Goal: Check status: Check status

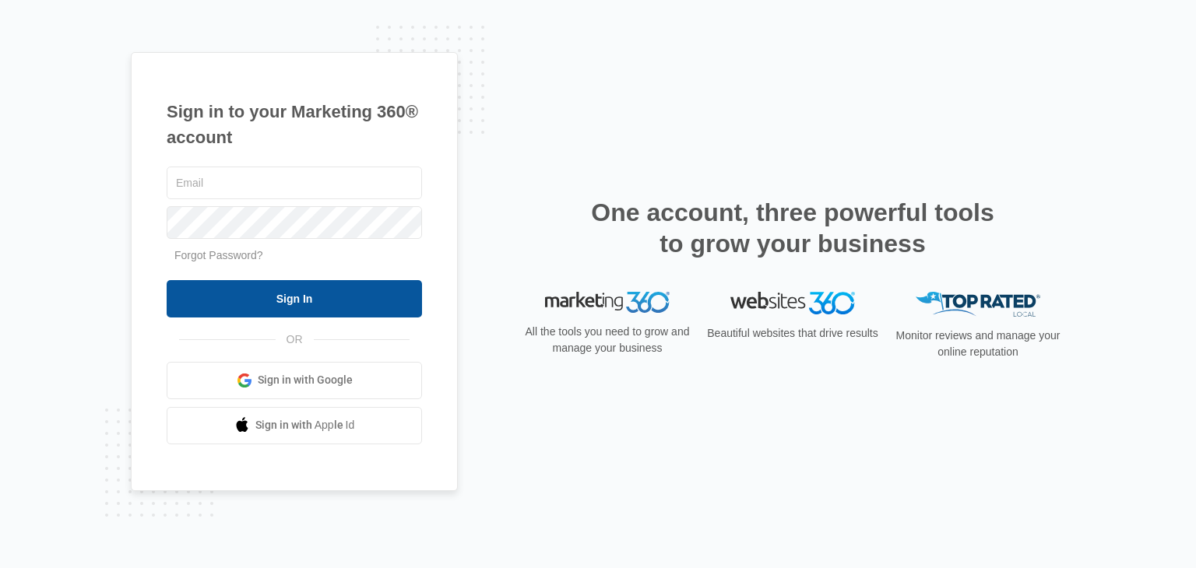
type input "[PERSON_NAME][EMAIL_ADDRESS][DOMAIN_NAME]"
click at [306, 301] on input "Sign In" at bounding box center [294, 298] width 255 height 37
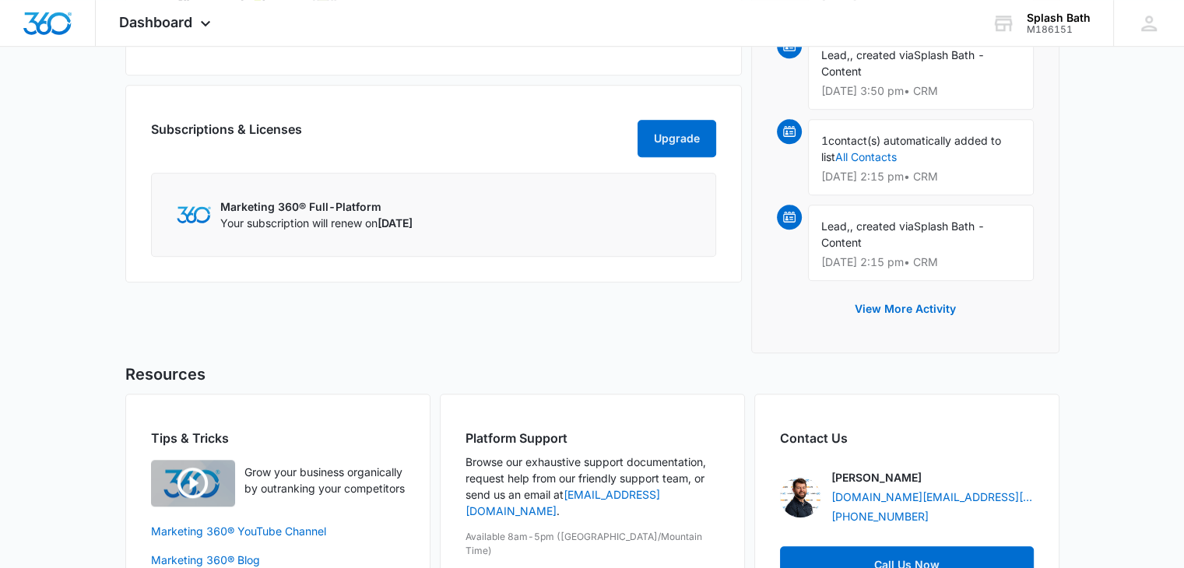
scroll to position [1247, 0]
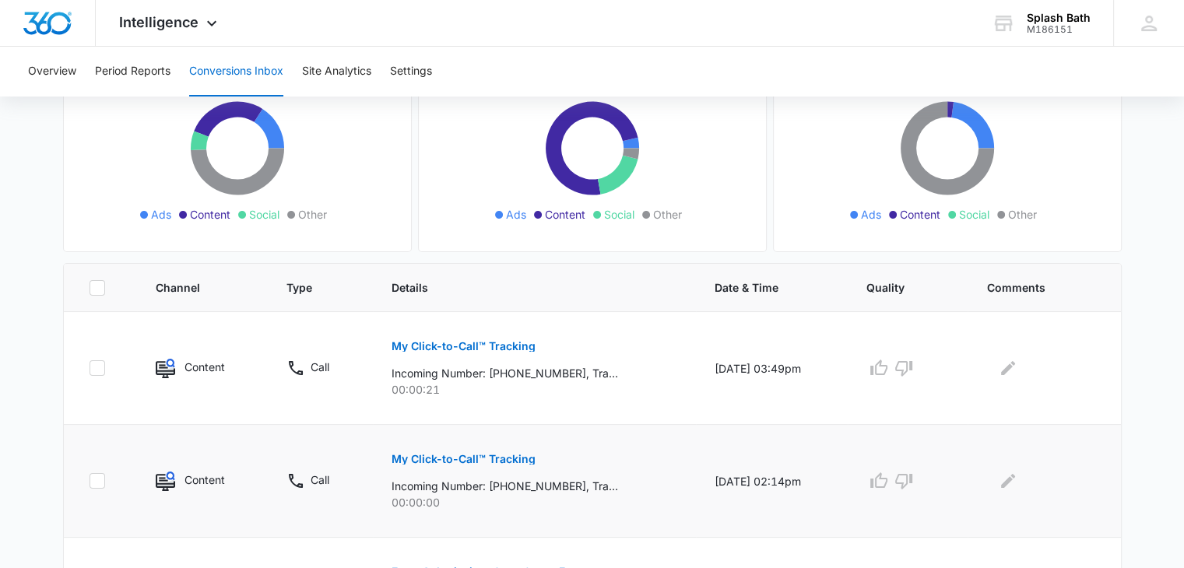
scroll to position [234, 0]
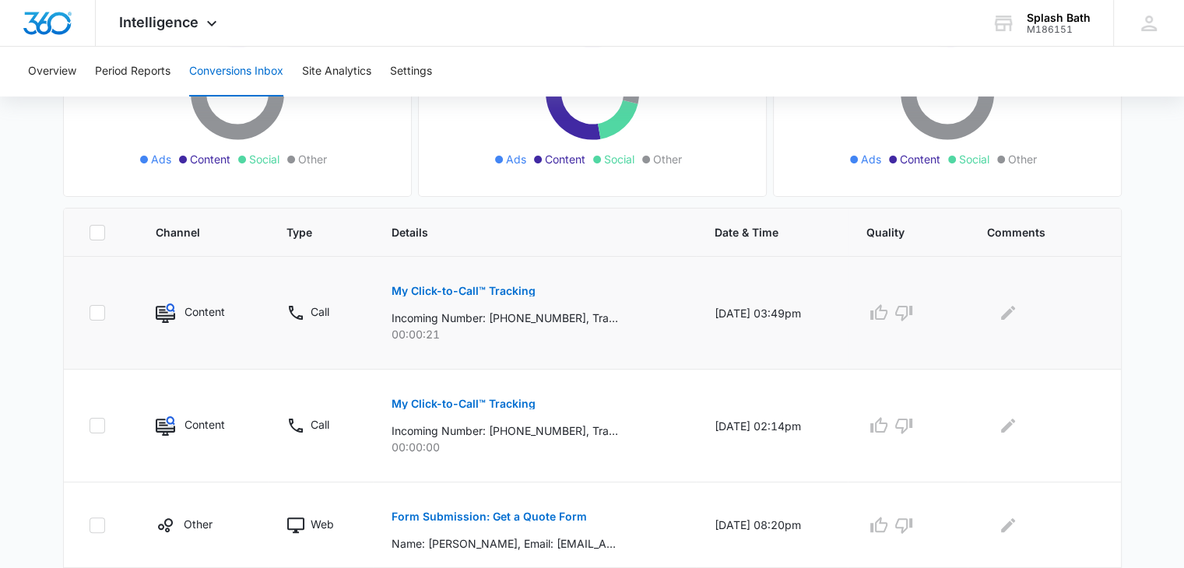
click at [475, 300] on button "My Click-to-Call™ Tracking" at bounding box center [464, 290] width 144 height 37
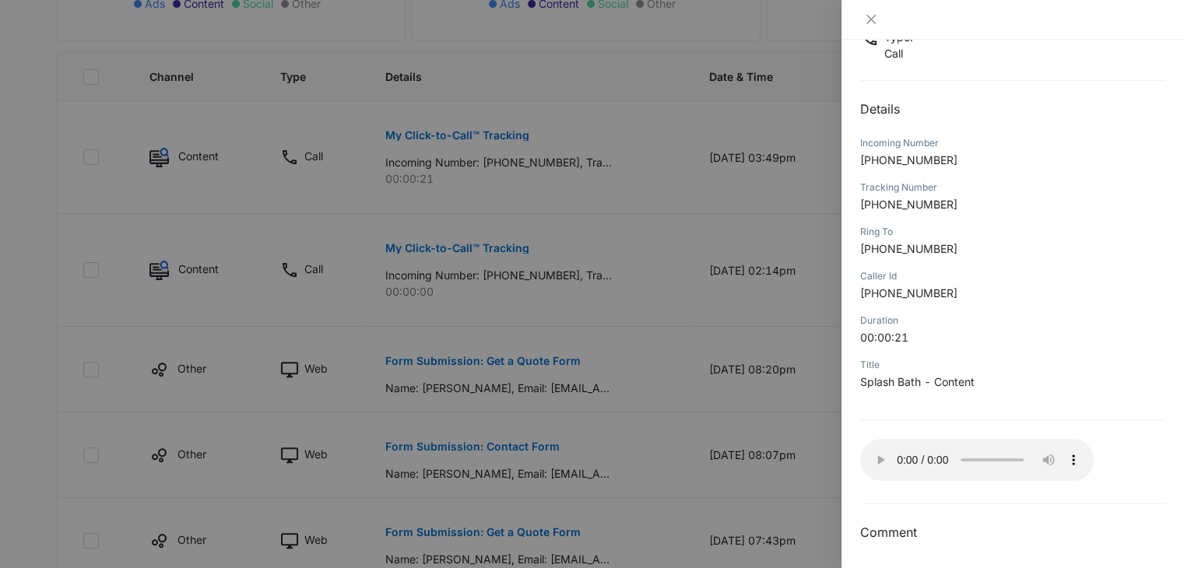
scroll to position [123, 0]
